Goal: Task Accomplishment & Management: Complete application form

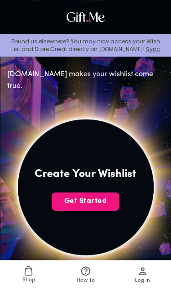
scroll to position [108, 0]
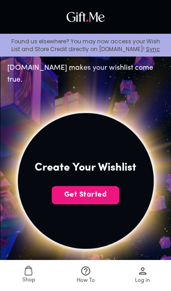
click at [105, 197] on span "Get Started" at bounding box center [86, 195] width 68 height 10
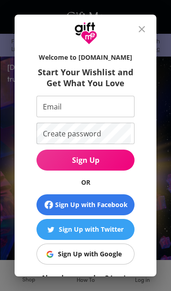
click at [112, 260] on button "Sign Up with Google" at bounding box center [86, 254] width 98 height 21
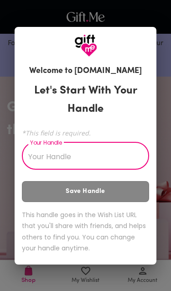
click at [110, 159] on input "Your Handle" at bounding box center [80, 157] width 117 height 26
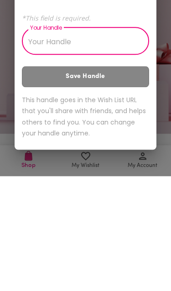
scroll to position [138, 0]
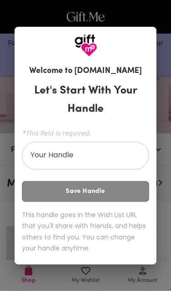
click at [131, 201] on div "Let's Start With Your Handle *This field is required. Your Handle Your Handle S…" at bounding box center [85, 170] width 127 height 184
click at [119, 169] on input "Your Handle" at bounding box center [80, 157] width 117 height 26
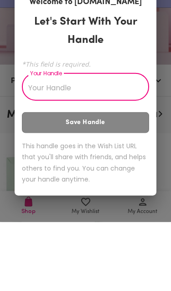
click at [155, 143] on div "Welcome to Gift.me Let's Start With Your Handle *This field is required. Your H…" at bounding box center [86, 161] width 142 height 208
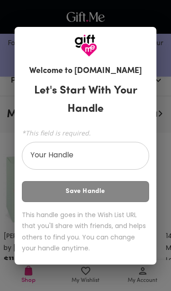
click at [125, 291] on div "Welcome to Gift.me Let's Start With Your Handle *This field is required. Your H…" at bounding box center [85, 145] width 171 height 291
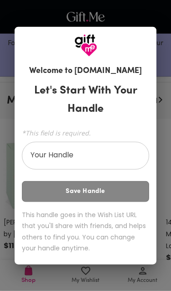
scroll to position [222, 0]
click at [113, 158] on input "Your Handle" at bounding box center [80, 157] width 117 height 26
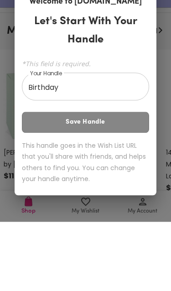
scroll to position [291, 0]
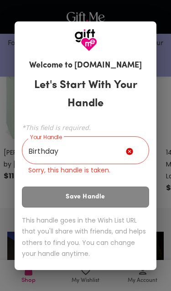
click at [132, 151] on icon at bounding box center [129, 151] width 7 height 7
click at [124, 148] on input "Birthday" at bounding box center [74, 152] width 104 height 26
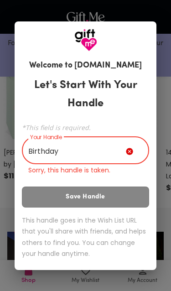
scroll to position [291, 0]
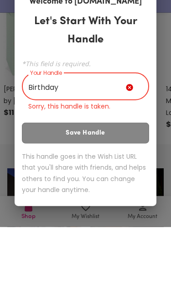
click at [125, 139] on input "Birthday" at bounding box center [74, 152] width 104 height 26
click at [132, 148] on icon at bounding box center [129, 151] width 7 height 7
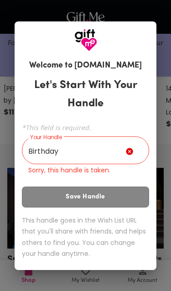
click at [126, 142] on input "Birthday" at bounding box center [74, 152] width 104 height 26
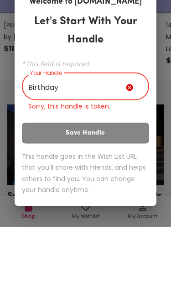
click at [133, 148] on icon at bounding box center [129, 151] width 7 height 7
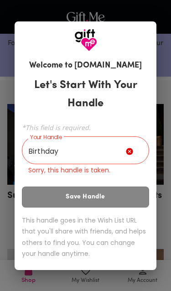
click at [134, 89] on h3 "Let's Start With Your Handle" at bounding box center [85, 94] width 127 height 37
click at [90, 148] on input "Birthday" at bounding box center [74, 152] width 104 height 26
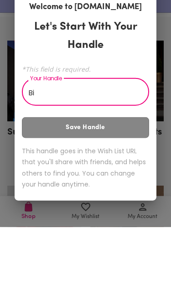
type input "B"
type input "a"
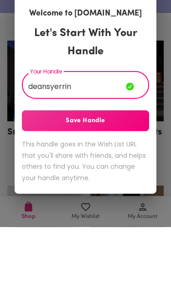
type input "deansyerrin"
click at [44, 180] on span "Save Handle" at bounding box center [85, 185] width 127 height 10
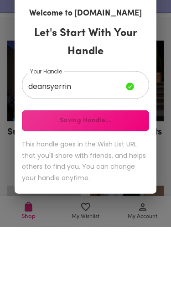
scroll to position [483, 0]
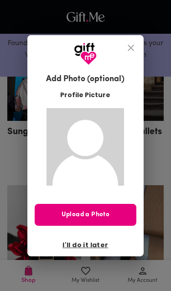
click at [116, 213] on span "Upload a Photo" at bounding box center [85, 215] width 101 height 10
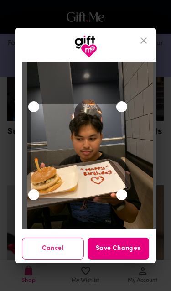
click at [137, 246] on span "Save Changes" at bounding box center [119, 249] width 62 height 10
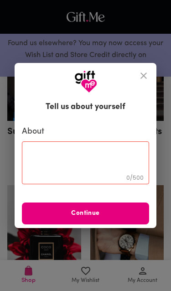
click at [90, 165] on textarea at bounding box center [85, 163] width 115 height 26
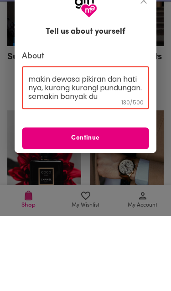
scroll to position [26, 0]
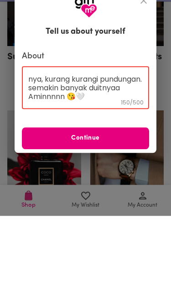
type textarea "Happy Birthday sayang semua doa baik2 buat sayang, makin dewasa pikiran dan hat…"
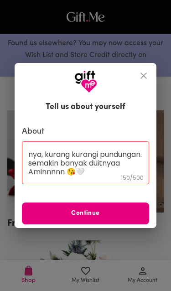
click at [127, 217] on span "Continue" at bounding box center [85, 214] width 127 height 10
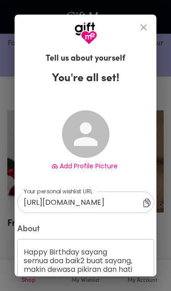
type input "https://gift.me/deansyerrin"
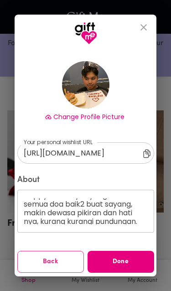
scroll to position [49, 0]
click at [135, 265] on span "Done" at bounding box center [121, 262] width 67 height 10
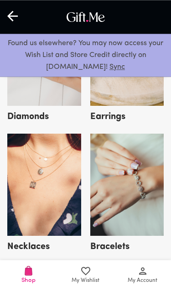
scroll to position [1253, 0]
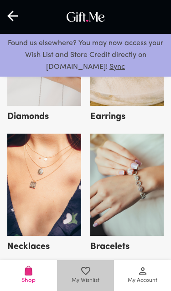
click at [87, 276] on icon at bounding box center [85, 271] width 11 height 11
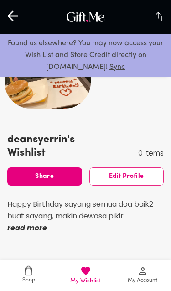
scroll to position [561, 0]
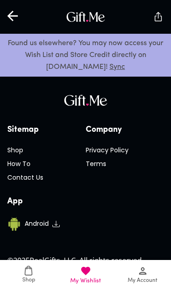
click at [144, 175] on div "Company Privacy Policy Terms" at bounding box center [125, 155] width 79 height 63
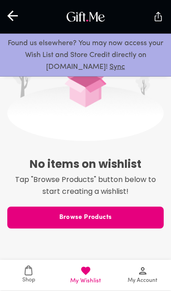
scroll to position [335, 0]
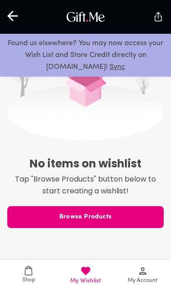
click at [132, 213] on span "Browse Products" at bounding box center [85, 217] width 157 height 10
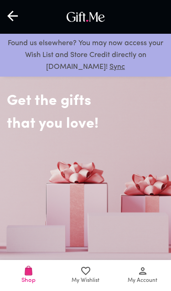
scroll to position [7, 0]
click at [121, 175] on div "Get the gifts that you love!" at bounding box center [85, 164] width 171 height 201
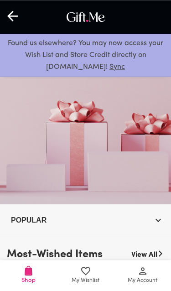
click at [164, 224] on icon "button" at bounding box center [158, 220] width 11 height 11
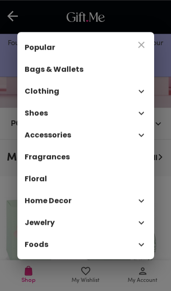
scroll to position [167, 0]
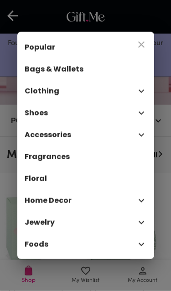
click at [163, 109] on div "Popular Bags & Wallets Clothing Shoes Accessories Fragrances Floral Home Decor …" at bounding box center [85, 145] width 171 height 291
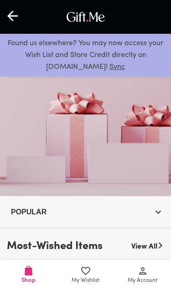
scroll to position [77, 0]
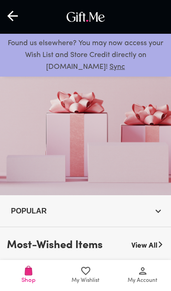
click at [82, 277] on span "My Wishlist" at bounding box center [86, 281] width 28 height 9
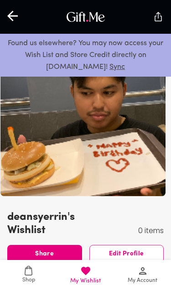
scroll to position [48, 0]
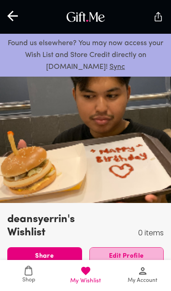
click at [115, 260] on span "Edit Profile" at bounding box center [127, 257] width 74 height 10
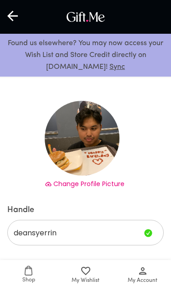
click at [116, 182] on span "Change Profile Picture" at bounding box center [88, 184] width 71 height 9
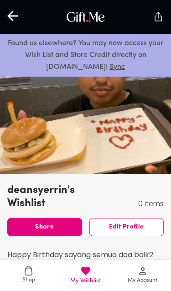
scroll to position [350, 0]
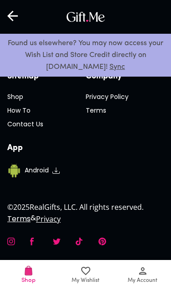
scroll to position [346, 0]
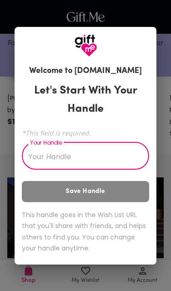
scroll to position [558, 0]
